Goal: Find specific page/section: Find specific page/section

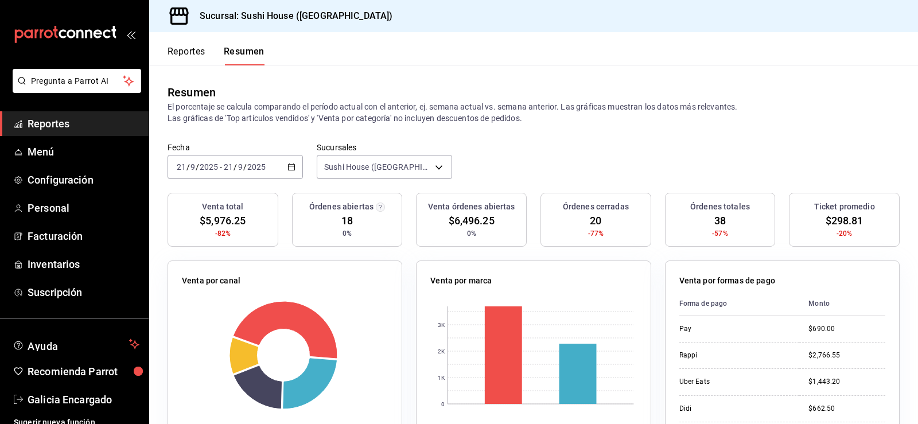
click at [60, 115] on link "Reportes" at bounding box center [74, 123] width 149 height 25
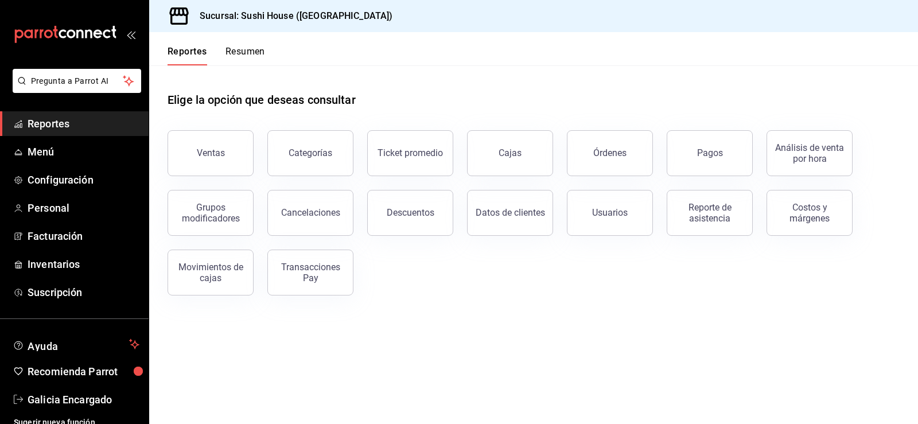
click at [243, 62] on button "Resumen" at bounding box center [246, 56] width 40 height 20
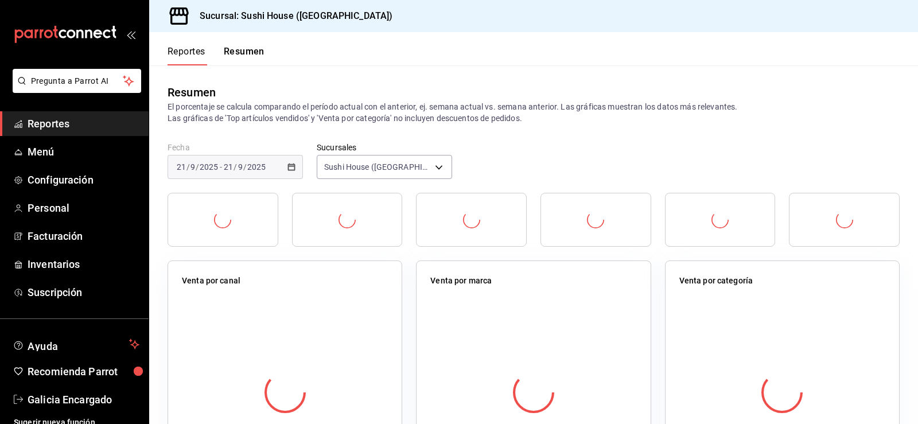
click at [244, 53] on button "Resumen" at bounding box center [244, 56] width 41 height 20
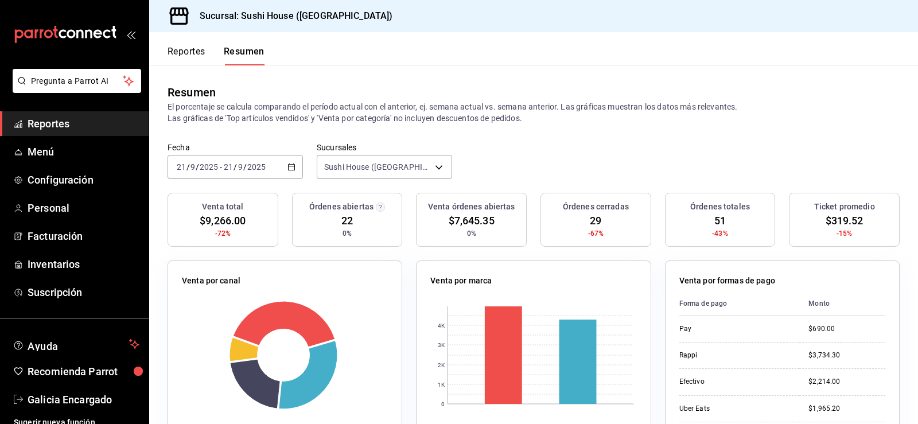
click at [89, 127] on span "Reportes" at bounding box center [84, 123] width 112 height 15
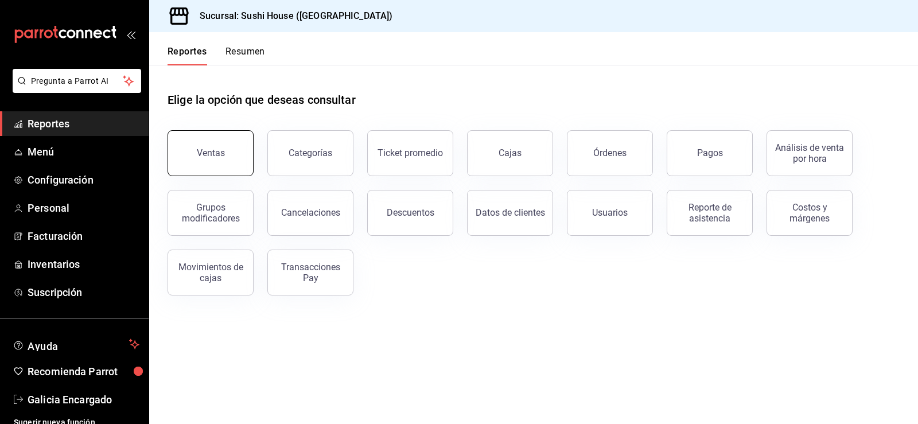
click at [215, 149] on div "Ventas" at bounding box center [211, 153] width 28 height 11
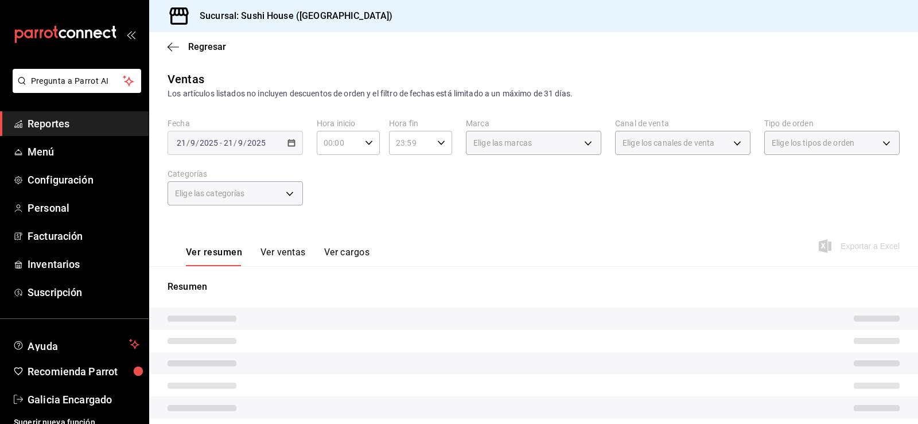
scroll to position [126, 0]
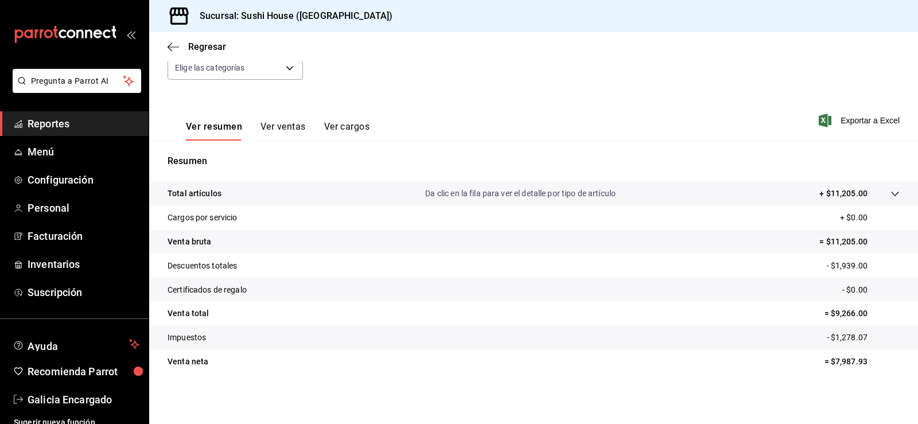
click at [80, 122] on span "Reportes" at bounding box center [84, 123] width 112 height 15
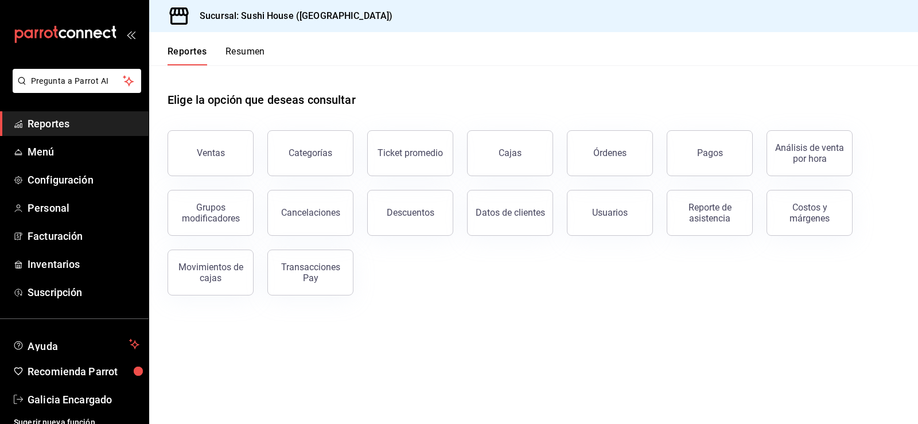
click at [236, 44] on div "Reportes Resumen" at bounding box center [207, 48] width 116 height 33
click at [237, 46] on div "Reportes Resumen" at bounding box center [207, 48] width 116 height 33
click at [238, 46] on button "Resumen" at bounding box center [246, 56] width 40 height 20
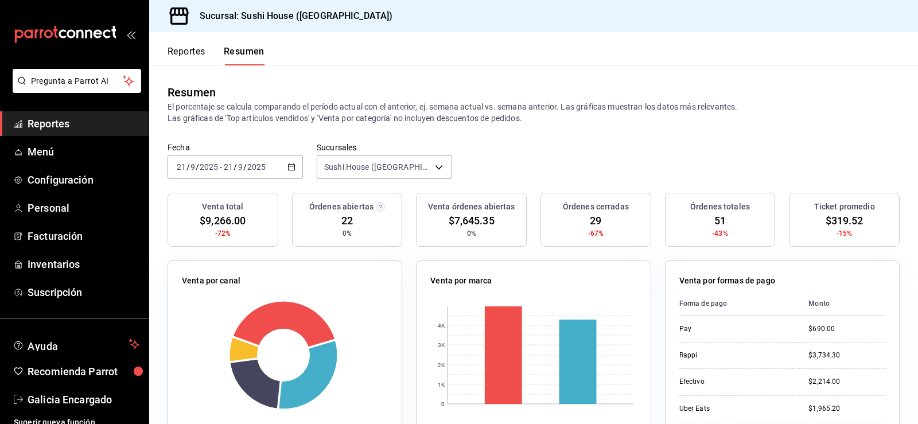
click at [59, 123] on span "Reportes" at bounding box center [84, 123] width 112 height 15
